Goal: Use online tool/utility: Use online tool/utility

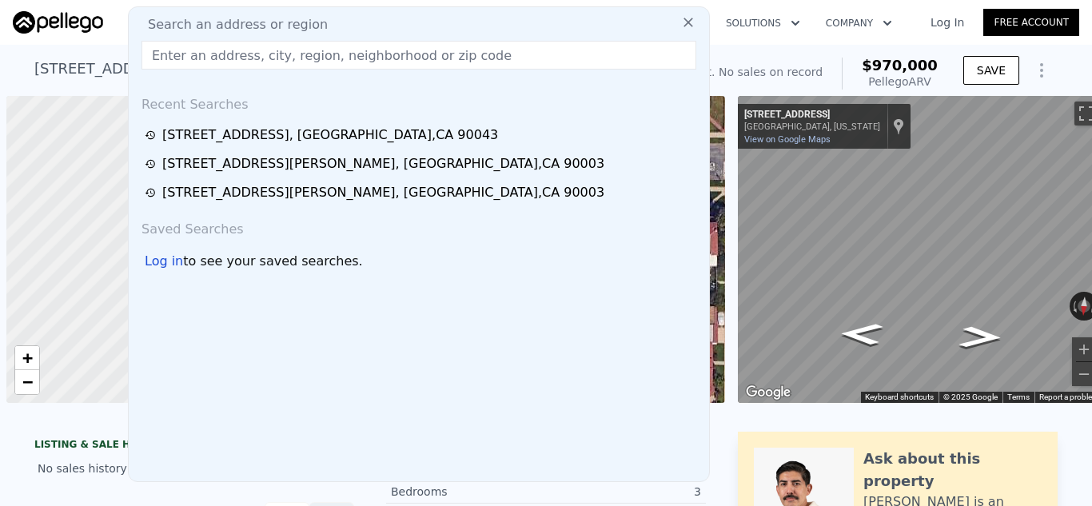
scroll to position [0, 6]
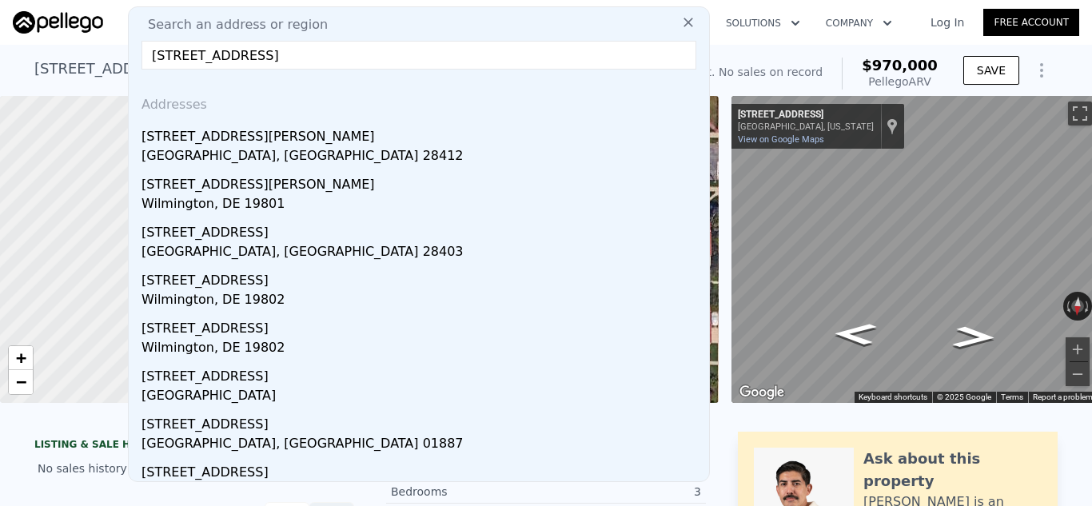
click at [489, 59] on input "[STREET_ADDRESS]" at bounding box center [419, 55] width 555 height 29
click at [489, 60] on input "[STREET_ADDRESS]" at bounding box center [419, 55] width 555 height 29
paste input "90744"
paste input "[STREET_ADDRESS]"
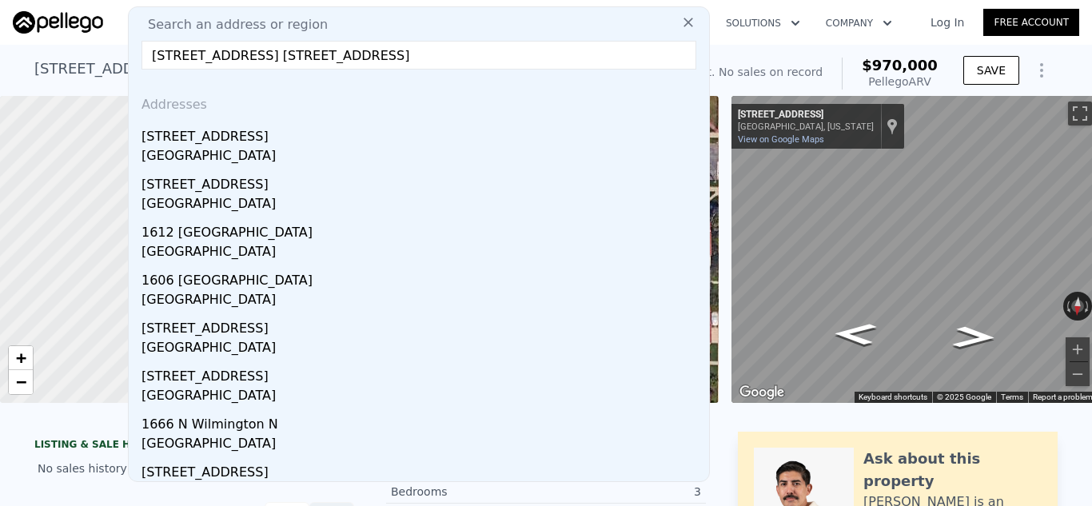
drag, startPoint x: 548, startPoint y: 54, endPoint x: 132, endPoint y: 56, distance: 415.8
click at [135, 56] on div "Search an address or region [STREET_ADDRESS][GEOGRAPHIC_DATA] Addresses [STREET…" at bounding box center [419, 244] width 582 height 476
paste input "text"
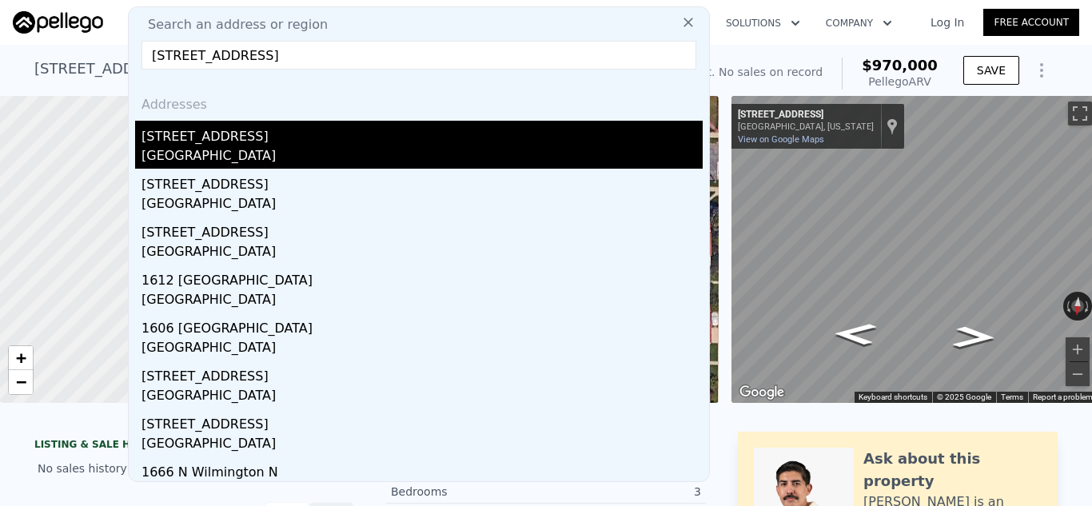
type input "[STREET_ADDRESS]"
click at [537, 150] on div "[GEOGRAPHIC_DATA]" at bounding box center [422, 157] width 561 height 22
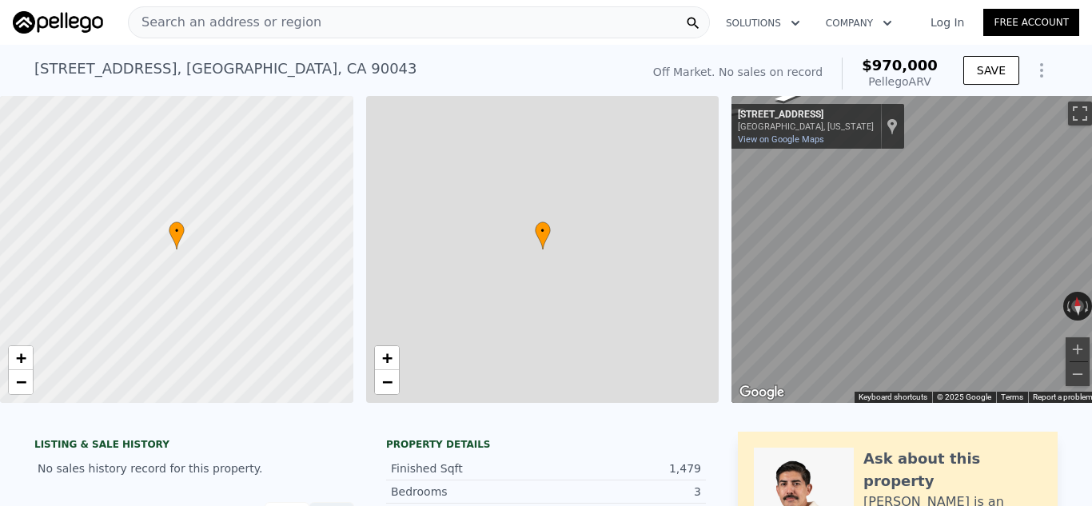
type input "2"
type input "5"
type input "1"
type input "3"
type input "1067"
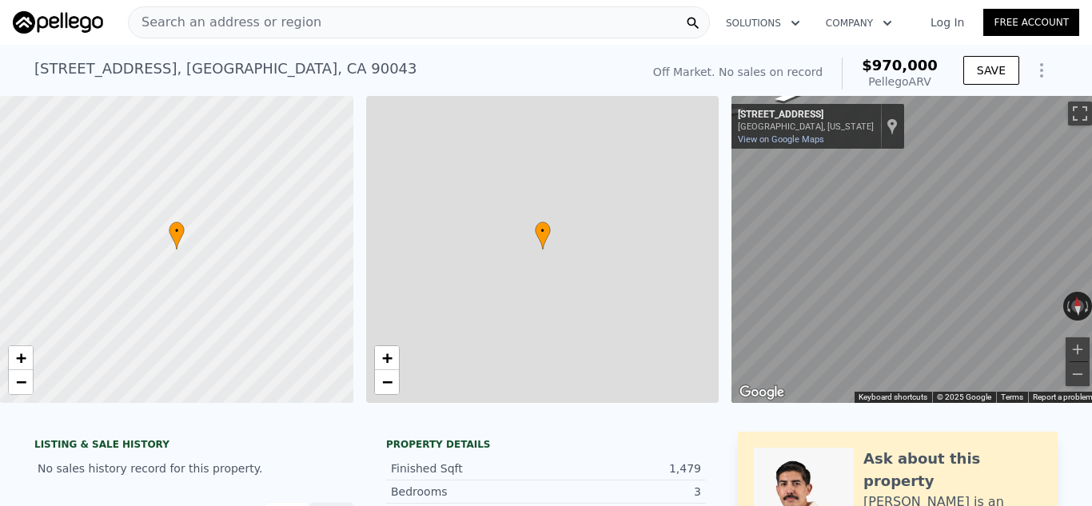
type input "1857"
type input "4803"
type input "6777"
type input "$ 970,000"
type input "$ 30,002"
